Goal: Task Accomplishment & Management: Use online tool/utility

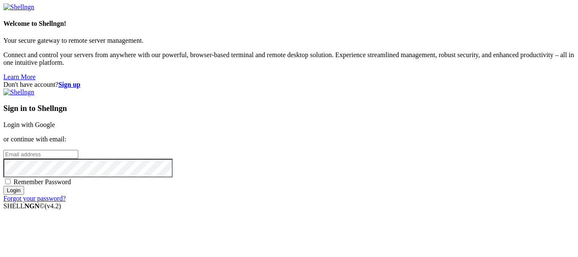
click at [55, 121] on link "Login with Google" at bounding box center [29, 124] width 52 height 7
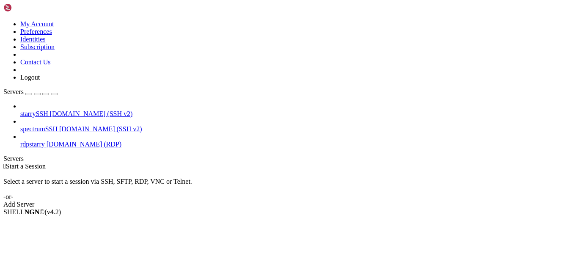
click at [32, 141] on span "rdpstarry" at bounding box center [32, 144] width 25 height 7
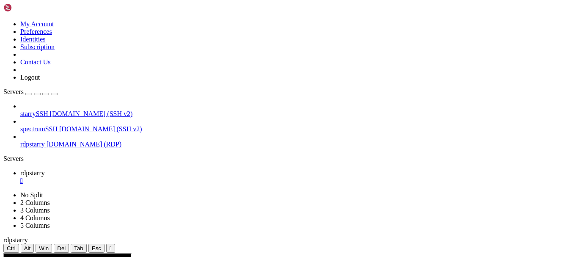
click at [75, 118] on div "starrySSH [DOMAIN_NAME] (SSH v2) spectrumSSH [DOMAIN_NAME] (SSH v2) rdpstarry […" at bounding box center [288, 125] width 571 height 46
click at [77, 110] on span "[DOMAIN_NAME] (SSH v2)" at bounding box center [91, 113] width 83 height 7
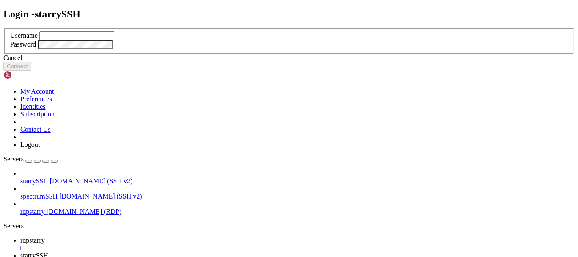
click at [153, 10] on div "Loading... Login - starrySSH Username Password Cancel Connect My Account" at bounding box center [288, 258] width 571 height 500
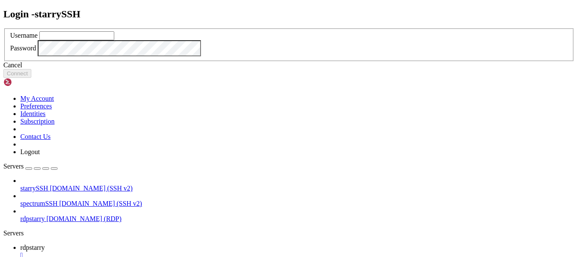
click at [298, 69] on div "Cancel" at bounding box center [288, 65] width 571 height 8
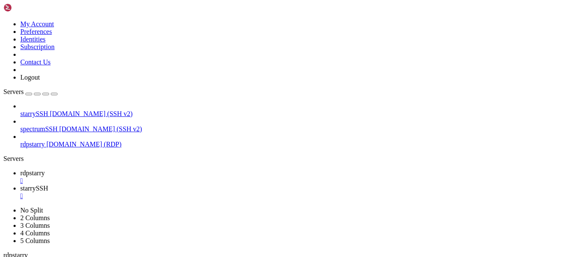
click at [205, 185] on link "starrySSH " at bounding box center [297, 192] width 555 height 15
click at [209, 192] on div "" at bounding box center [297, 196] width 555 height 8
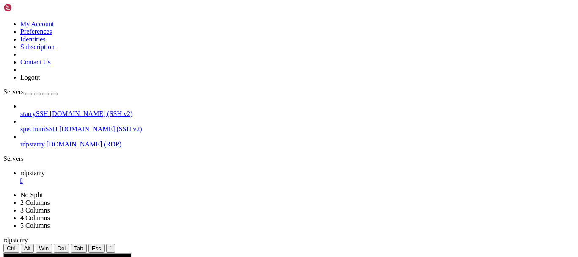
click at [152, 177] on div "" at bounding box center [297, 181] width 555 height 8
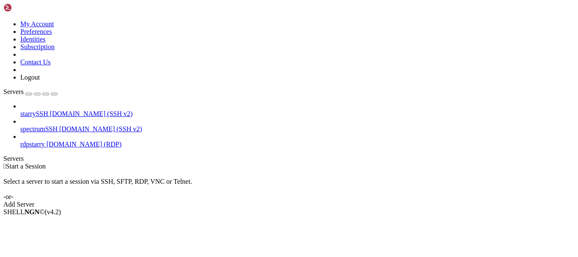
click at [59, 110] on span "[DOMAIN_NAME] (SSH v2)" at bounding box center [91, 113] width 83 height 7
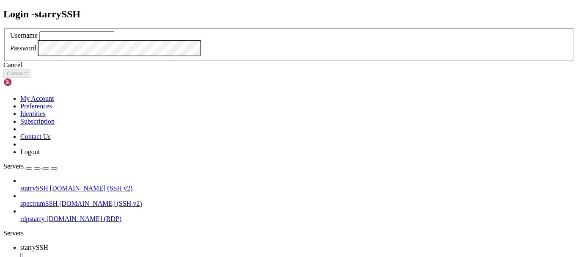
click at [114, 40] on input "text" at bounding box center [76, 35] width 75 height 9
type input "redji"
click button "Connect" at bounding box center [17, 73] width 28 height 9
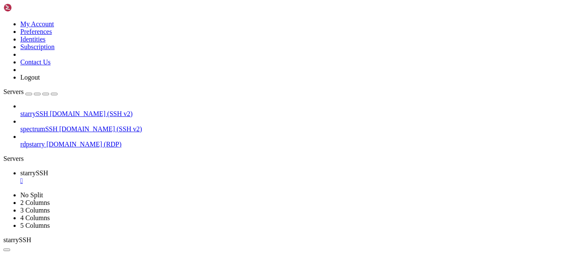
drag, startPoint x: 81, startPoint y: 460, endPoint x: 73, endPoint y: 447, distance: 14.8
drag, startPoint x: 135, startPoint y: 475, endPoint x: 7, endPoint y: 434, distance: 134.8
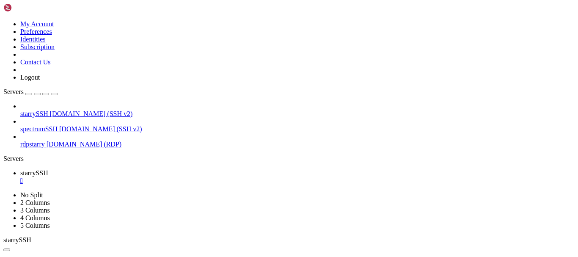
drag, startPoint x: 223, startPoint y: 416, endPoint x: 155, endPoint y: 397, distance: 70.5
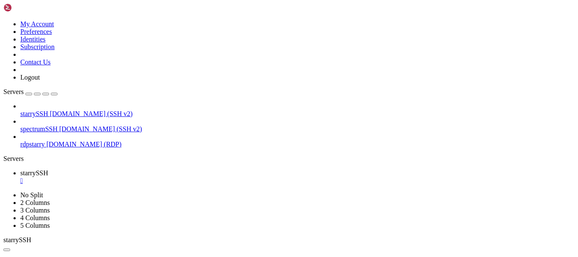
scroll to position [65, 0]
drag, startPoint x: 141, startPoint y: 397, endPoint x: 112, endPoint y: 445, distance: 56.6
drag, startPoint x: 176, startPoint y: 416, endPoint x: 101, endPoint y: 414, distance: 75.4
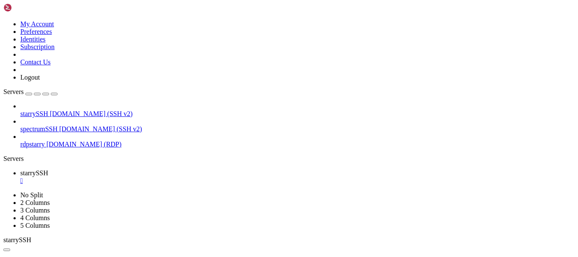
drag, startPoint x: 117, startPoint y: 395, endPoint x: 68, endPoint y: 429, distance: 59.3
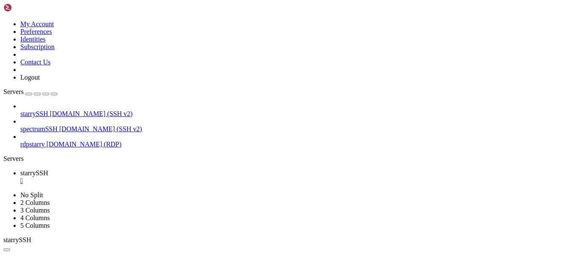
click at [45, 141] on span "rdpstarry" at bounding box center [32, 144] width 25 height 7
click at [157, 177] on div "" at bounding box center [297, 181] width 555 height 8
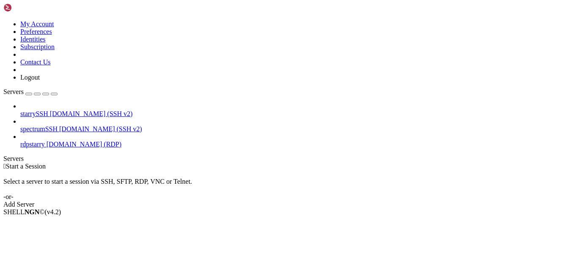
click at [47, 141] on span "[DOMAIN_NAME] (RDP)" at bounding box center [84, 144] width 75 height 7
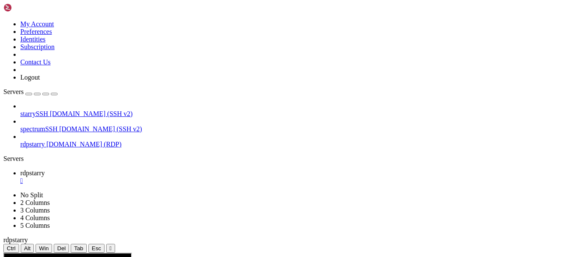
click at [3, 253] on icon at bounding box center [3, 253] width 0 height 0
click at [115, 244] on button "" at bounding box center [110, 248] width 9 height 9
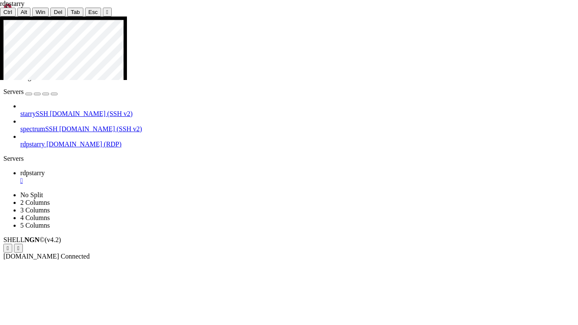
click at [0, 17] on icon at bounding box center [0, 17] width 0 height 0
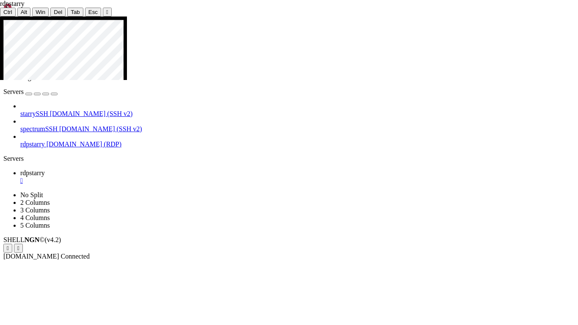
click at [106, 9] on div "" at bounding box center [107, 12] width 2 height 6
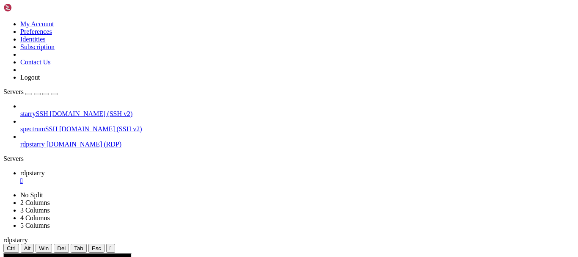
click at [64, 115] on div "starrySSH [DOMAIN_NAME] (SSH v2) spectrumSSH [DOMAIN_NAME] (SSH v2) rdpstarry […" at bounding box center [288, 125] width 571 height 46
drag, startPoint x: 199, startPoint y: 28, endPoint x: 199, endPoint y: 59, distance: 31.3
click at [115, 244] on button "" at bounding box center [110, 248] width 9 height 9
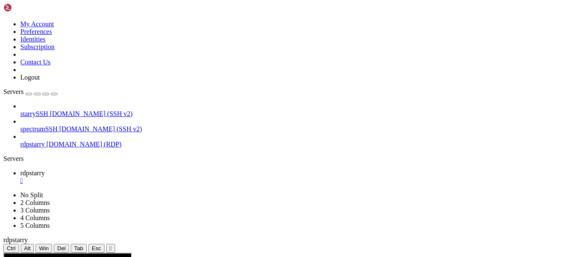
click at [152, 177] on div "" at bounding box center [297, 181] width 555 height 8
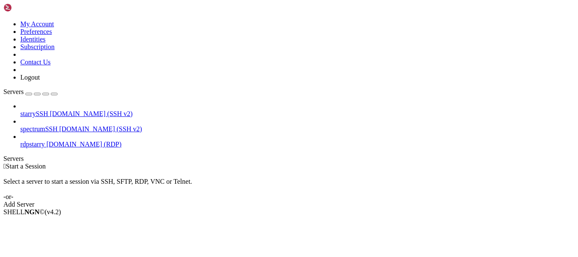
click at [45, 141] on span "rdpstarry" at bounding box center [32, 144] width 25 height 7
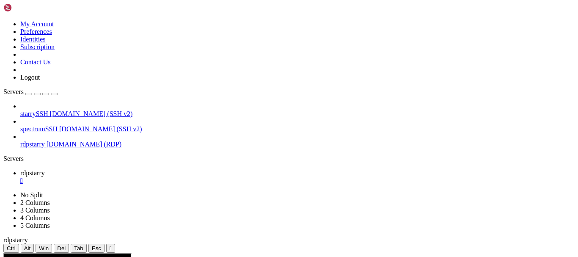
click at [112, 245] on div "" at bounding box center [111, 248] width 2 height 6
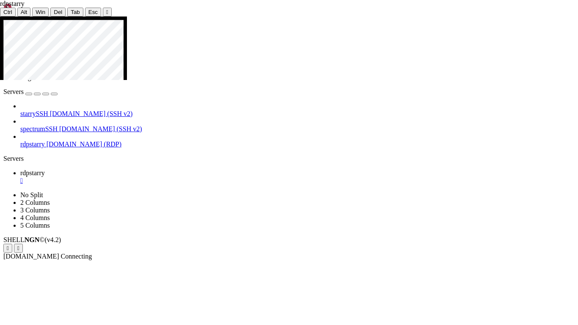
click at [0, 17] on icon at bounding box center [0, 17] width 0 height 0
click at [103, 11] on button "" at bounding box center [107, 12] width 9 height 9
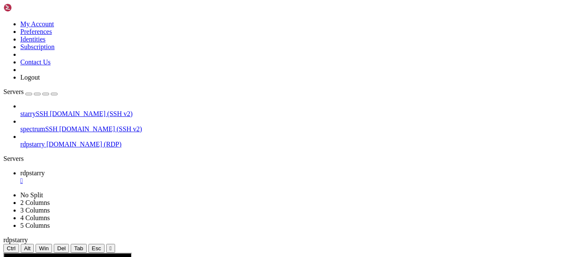
click at [72, 110] on span "[DOMAIN_NAME] (SSH v2)" at bounding box center [91, 113] width 83 height 7
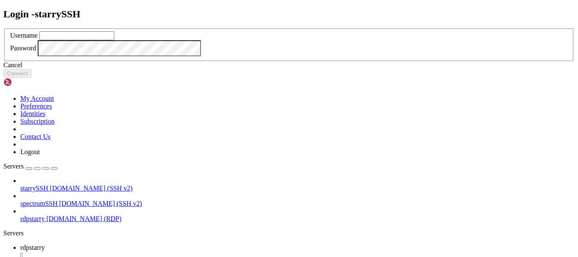
click at [114, 40] on input "text" at bounding box center [76, 35] width 75 height 9
type input "redji"
click button "Connect" at bounding box center [17, 73] width 28 height 9
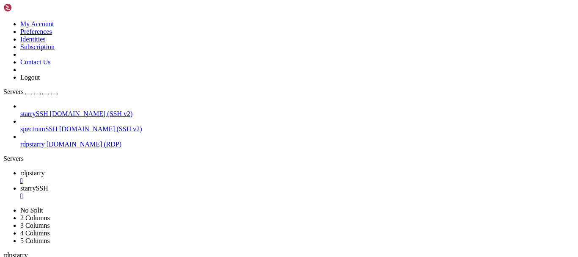
click at [45, 169] on span "rdpstarry" at bounding box center [32, 172] width 25 height 7
click at [48, 185] on span "starrySSH" at bounding box center [34, 188] width 28 height 7
click at [45, 169] on span "rdpstarry" at bounding box center [32, 172] width 25 height 7
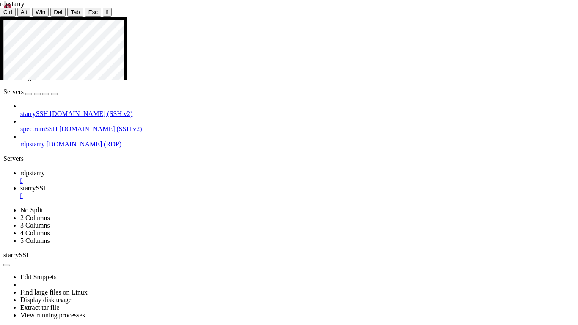
drag, startPoint x: 203, startPoint y: 61, endPoint x: 223, endPoint y: 27, distance: 40.1
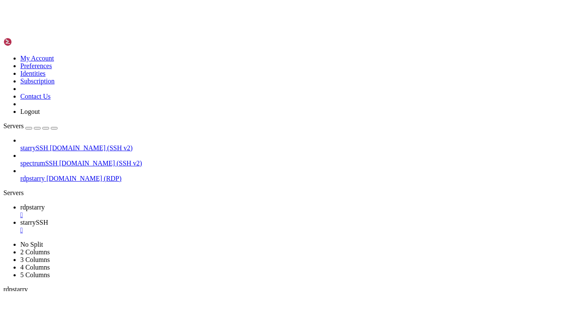
scroll to position [22, 0]
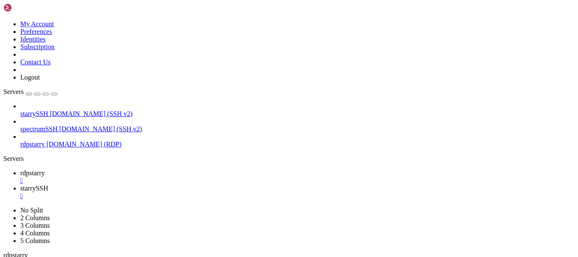
drag, startPoint x: 196, startPoint y: 27, endPoint x: 196, endPoint y: 58, distance: 31.3
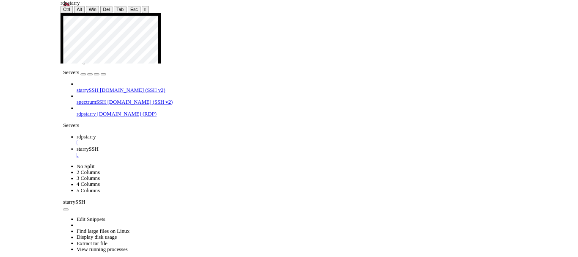
scroll to position [7, 0]
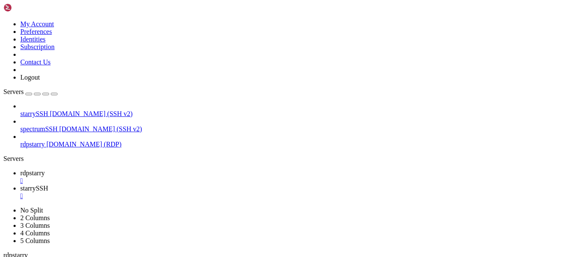
scroll to position [29, 0]
click at [48, 185] on span "starrySSH" at bounding box center [34, 188] width 28 height 7
click at [45, 169] on span "rdpstarry" at bounding box center [32, 172] width 25 height 7
click at [3, 20] on icon at bounding box center [3, 20] width 0 height 0
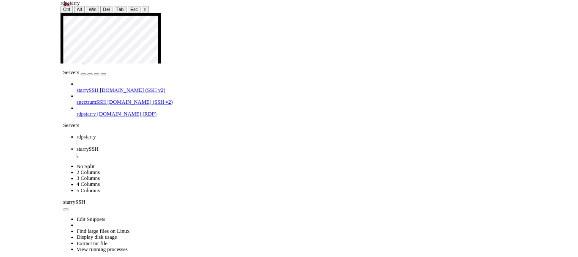
scroll to position [14, 0]
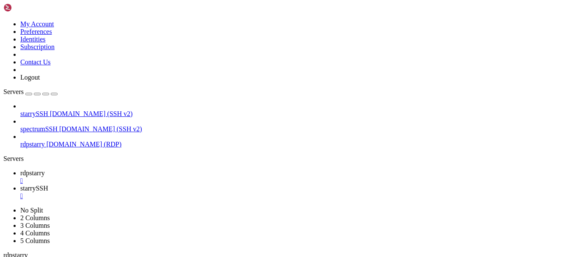
scroll to position [36, 0]
click at [73, 125] on span "[DOMAIN_NAME] (SSH v2)" at bounding box center [100, 128] width 83 height 7
click at [48, 185] on span "starrySSH" at bounding box center [34, 188] width 28 height 7
click at [156, 177] on div "" at bounding box center [297, 181] width 555 height 8
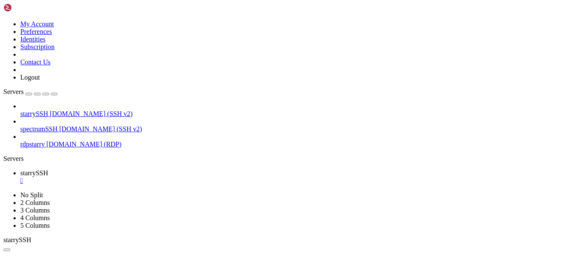
click at [45, 141] on span "rdpstarry" at bounding box center [32, 144] width 25 height 7
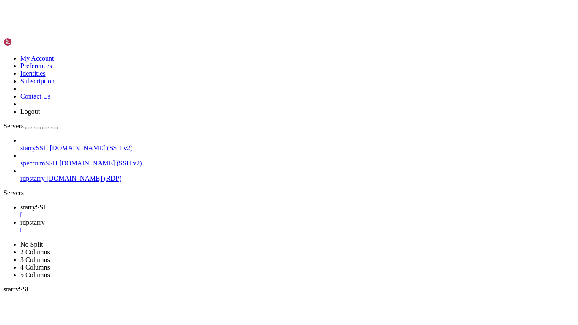
scroll to position [0, 0]
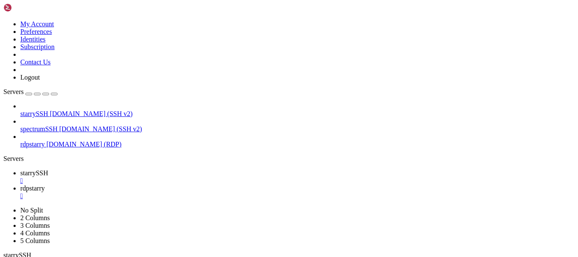
drag, startPoint x: 195, startPoint y: 27, endPoint x: 195, endPoint y: 58, distance: 31.3
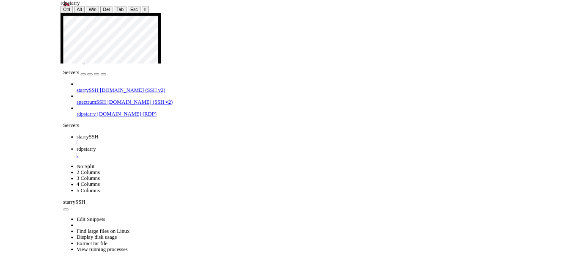
scroll to position [22, 0]
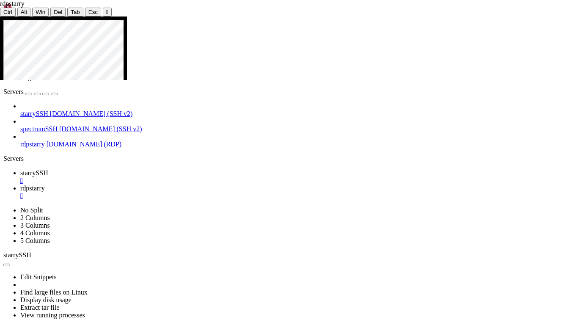
drag, startPoint x: 236, startPoint y: 146, endPoint x: 121, endPoint y: 139, distance: 115.7
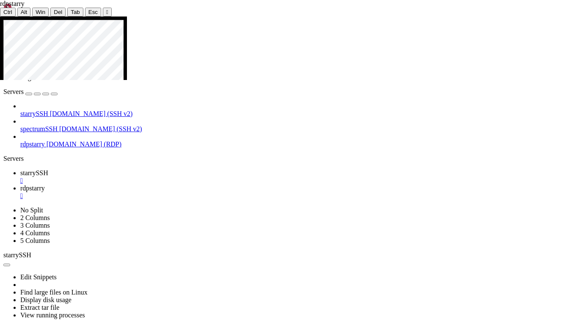
drag, startPoint x: 121, startPoint y: 141, endPoint x: 115, endPoint y: 153, distance: 13.7
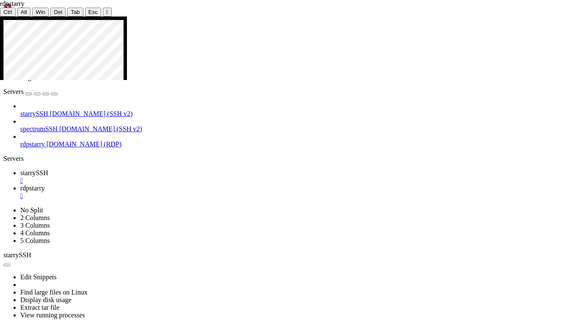
drag, startPoint x: 116, startPoint y: 141, endPoint x: 229, endPoint y: 151, distance: 113.9
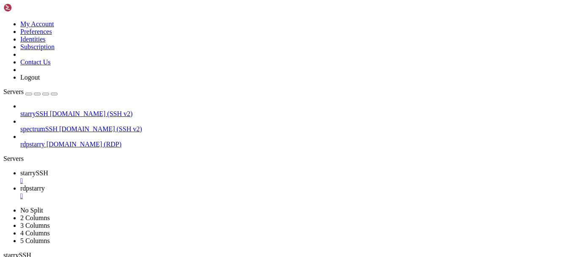
scroll to position [43, 0]
click at [209, 192] on div "" at bounding box center [297, 196] width 555 height 8
click at [48, 141] on span "[DOMAIN_NAME] (RDP)" at bounding box center [84, 144] width 75 height 7
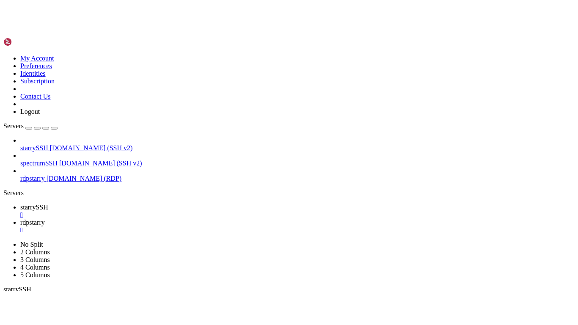
scroll to position [0, 0]
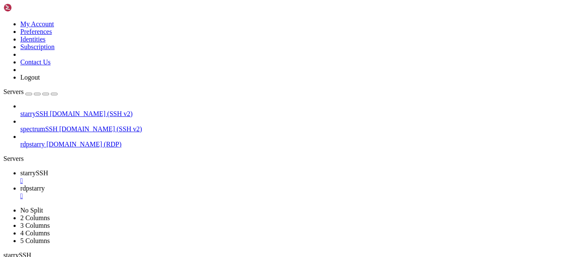
click at [48, 169] on span "starrySSH" at bounding box center [34, 172] width 28 height 7
click at [45, 185] on span "rdpstarry" at bounding box center [32, 188] width 25 height 7
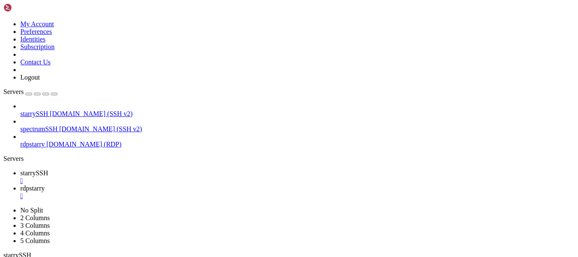
click at [48, 169] on span "starrySSH" at bounding box center [34, 172] width 28 height 7
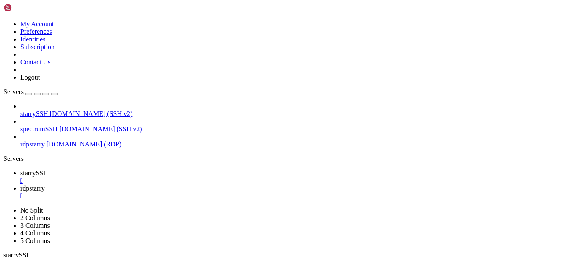
click at [45, 185] on span "rdpstarry" at bounding box center [32, 188] width 25 height 7
click at [48, 169] on span "starrySSH" at bounding box center [34, 172] width 28 height 7
drag, startPoint x: 121, startPoint y: 389, endPoint x: 81, endPoint y: 462, distance: 83.2
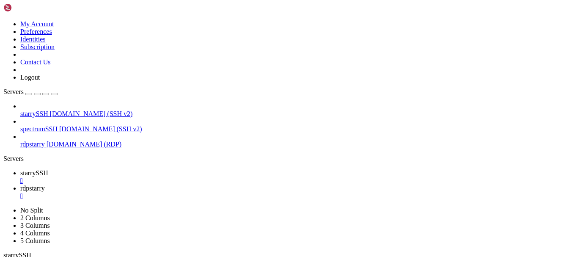
drag, startPoint x: 91, startPoint y: 443, endPoint x: 124, endPoint y: 507, distance: 72.0
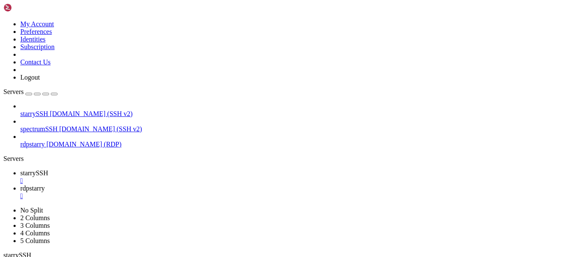
drag, startPoint x: 126, startPoint y: 403, endPoint x: 62, endPoint y: 435, distance: 71.9
click at [188, 185] on link "rdpstarry " at bounding box center [297, 192] width 555 height 15
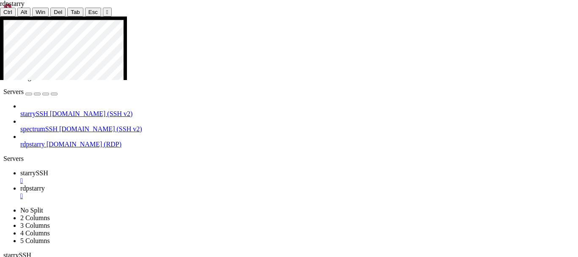
scroll to position [86, 0]
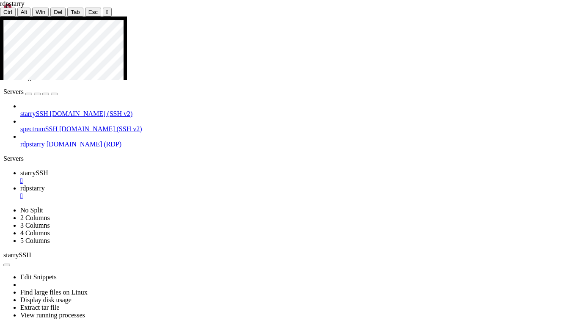
click at [288, 91] on div "Connection Closed Reconnect" at bounding box center [289, 99] width 578 height 17
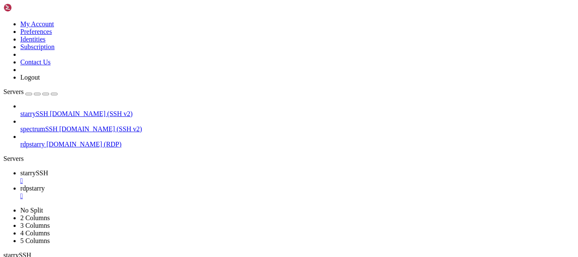
scroll to position [108, 0]
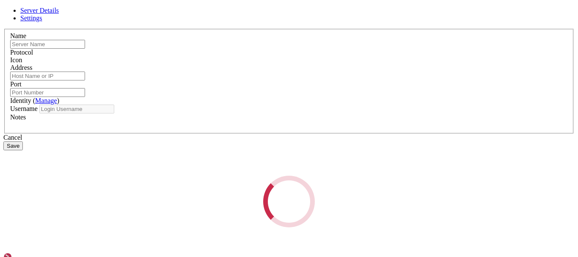
type input "rdpstarry"
type input "[DOMAIN_NAME]"
type input "3389"
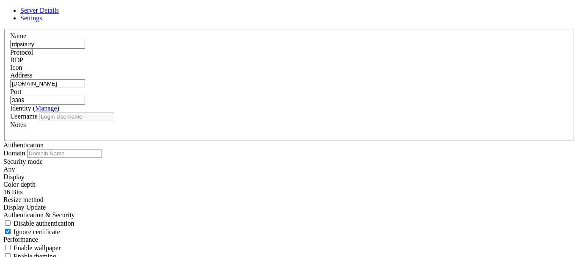
type input "redji"
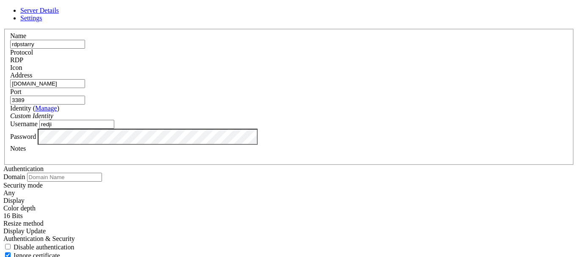
scroll to position [17, 0]
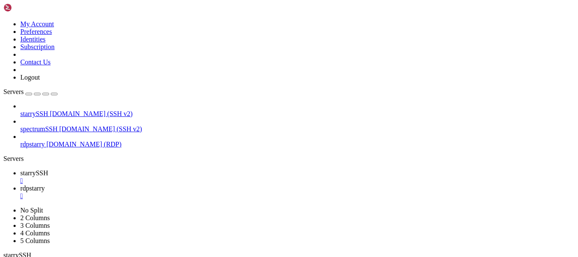
click at [45, 141] on span "rdpstarry" at bounding box center [32, 144] width 25 height 7
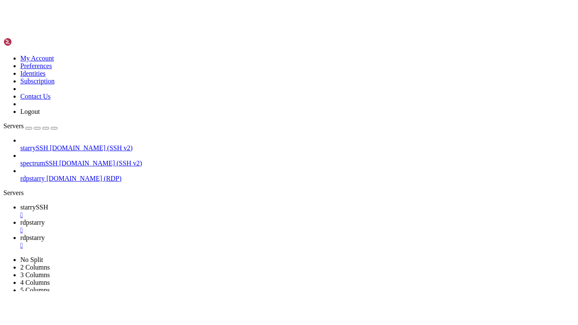
scroll to position [0, 0]
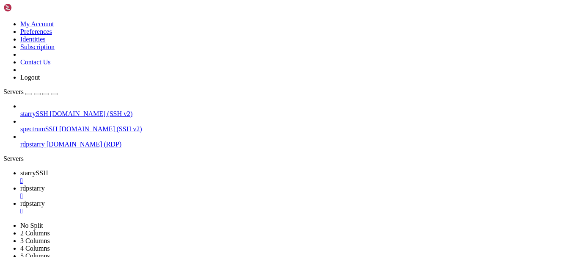
click at [212, 192] on div "" at bounding box center [297, 196] width 555 height 8
click at [45, 185] on span "rdpstarry" at bounding box center [32, 188] width 25 height 7
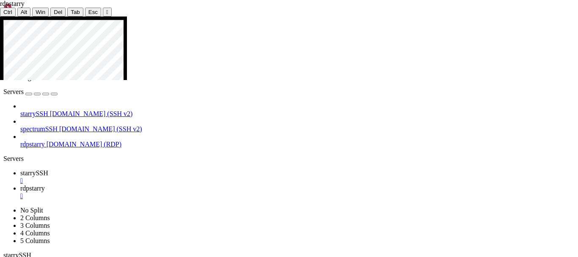
scroll to position [29, 0]
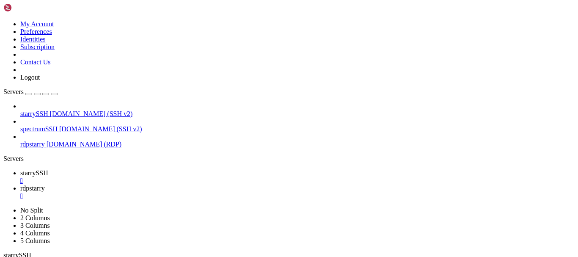
scroll to position [50, 0]
drag, startPoint x: 268, startPoint y: 362, endPoint x: 262, endPoint y: 368, distance: 8.1
drag, startPoint x: 271, startPoint y: 370, endPoint x: 262, endPoint y: 370, distance: 8.9
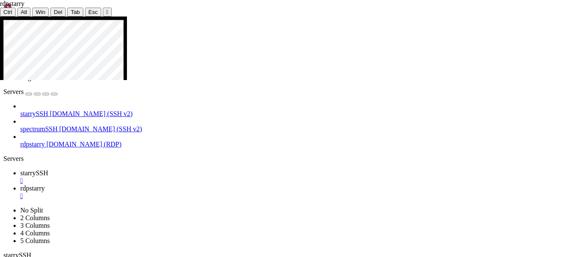
scroll to position [36, 0]
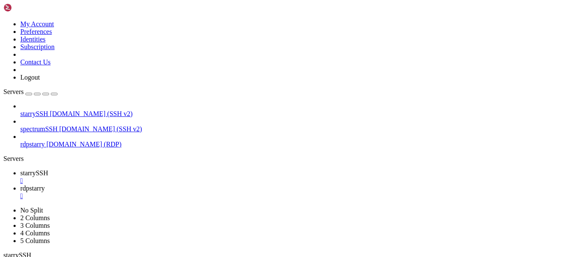
scroll to position [32, 0]
click at [48, 169] on span "starrySSH" at bounding box center [34, 172] width 28 height 7
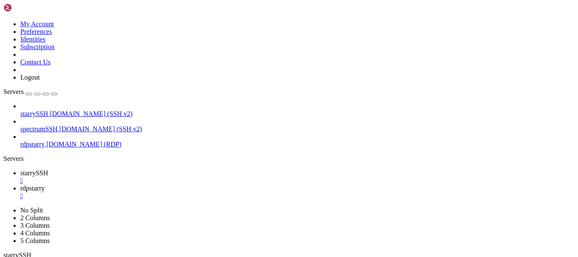
scroll to position [101, 0]
click at [155, 177] on div "" at bounding box center [297, 181] width 555 height 8
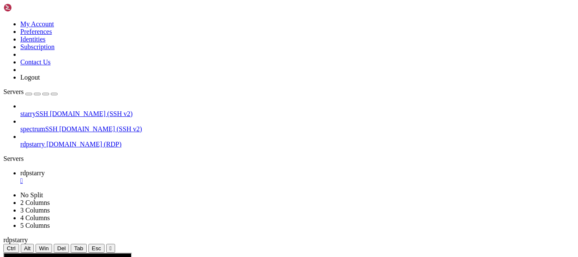
click at [48, 110] on span "starrySSH" at bounding box center [34, 113] width 28 height 7
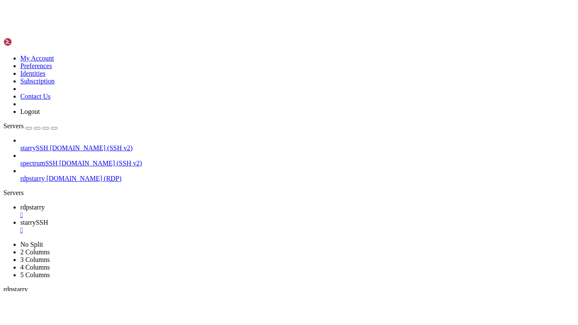
scroll to position [0, 0]
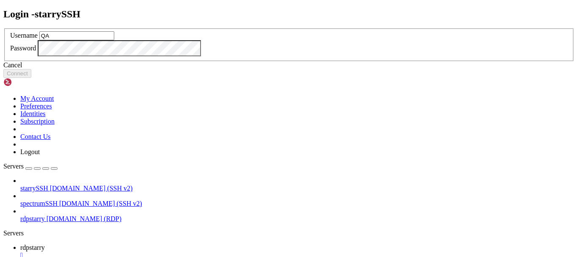
type input "Q"
type input "Administrator"
click button "Connect" at bounding box center [17, 73] width 28 height 9
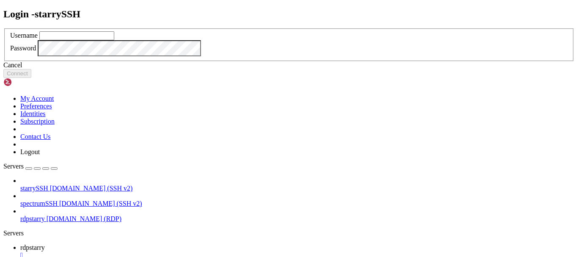
click at [114, 40] on input "text" at bounding box center [76, 35] width 75 height 9
type input "jallen"
click button "Connect" at bounding box center [17, 73] width 28 height 9
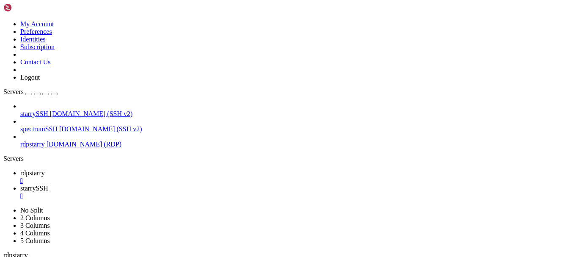
click at [45, 169] on span "rdpstarry" at bounding box center [32, 172] width 25 height 7
click at [48, 185] on span "starrySSH" at bounding box center [34, 188] width 28 height 7
click at [20, 169] on icon at bounding box center [20, 172] width 0 height 7
click at [48, 185] on span "starrySSH" at bounding box center [34, 188] width 28 height 7
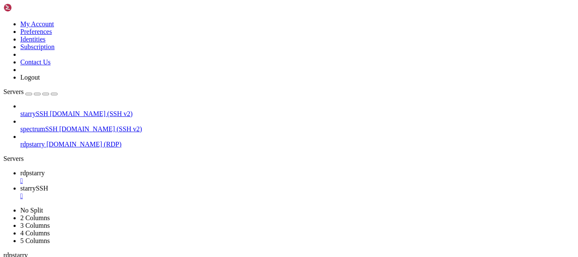
click at [210, 192] on div "" at bounding box center [297, 196] width 555 height 8
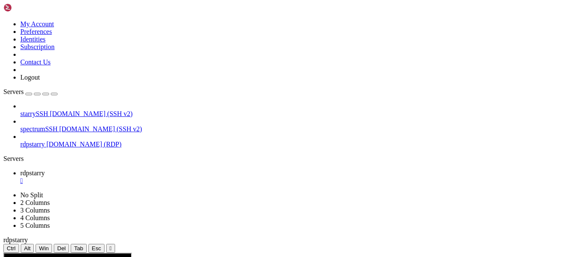
click at [112, 245] on div "" at bounding box center [111, 248] width 2 height 6
